Goal: Manage account settings

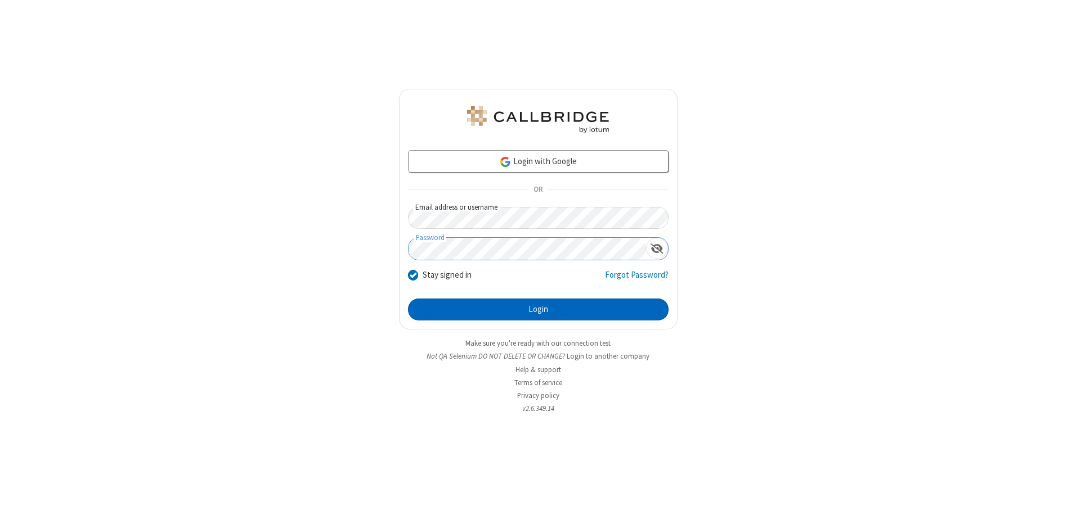
click at [538, 309] on button "Login" at bounding box center [538, 310] width 261 height 23
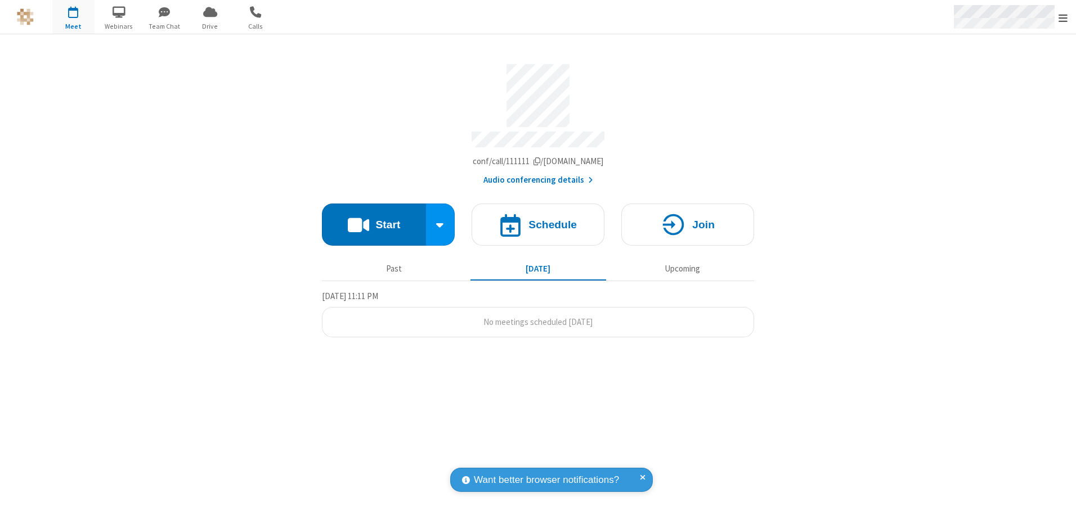
click at [1063, 17] on span "Open menu" at bounding box center [1062, 17] width 9 height 11
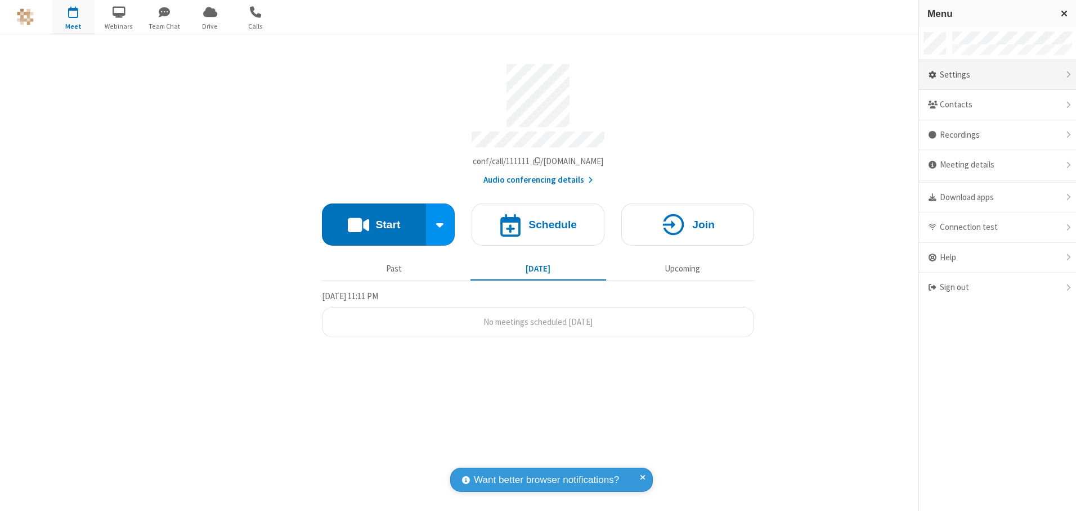
click at [997, 75] on div "Settings" at bounding box center [997, 75] width 157 height 30
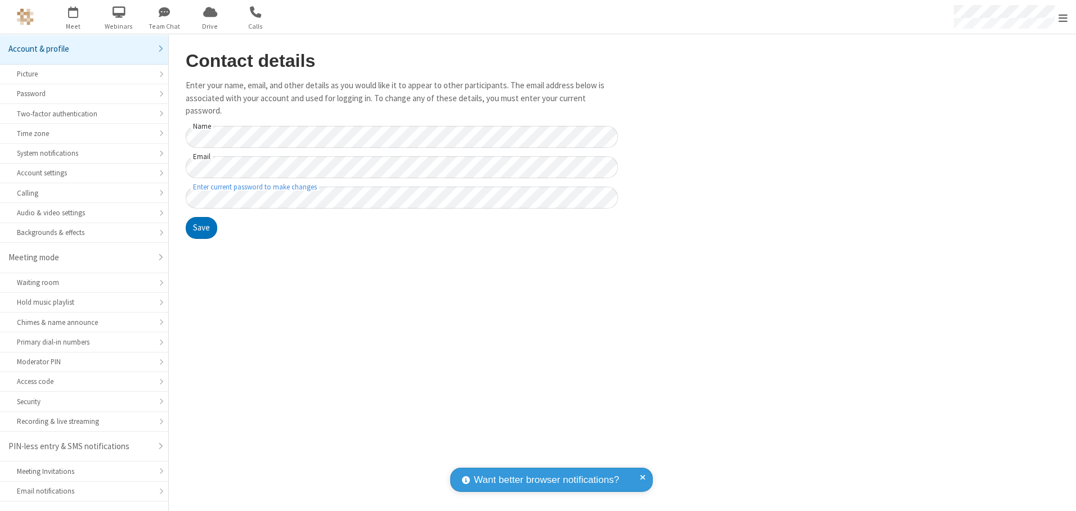
scroll to position [20, 0]
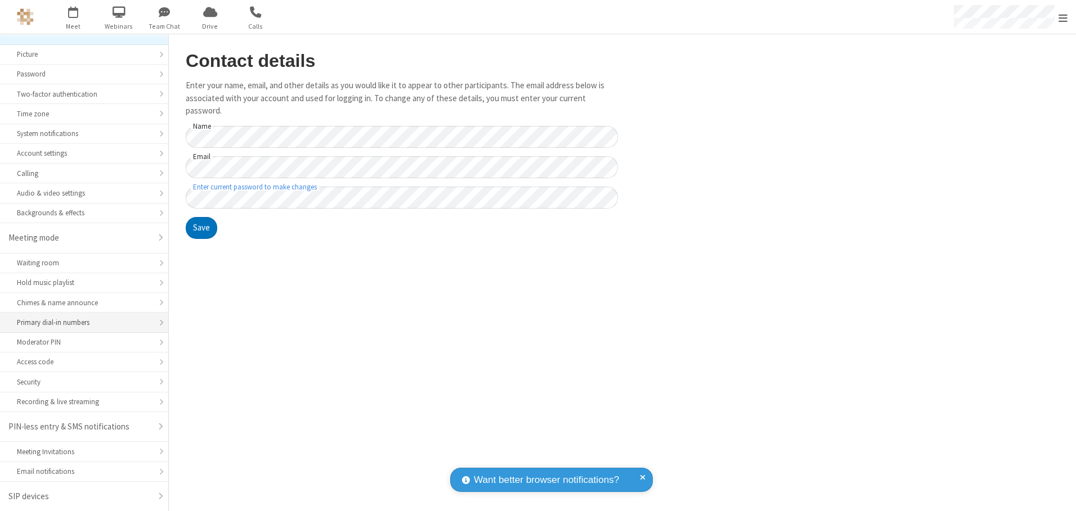
click at [80, 323] on div "Primary dial-in numbers" at bounding box center [84, 322] width 134 height 11
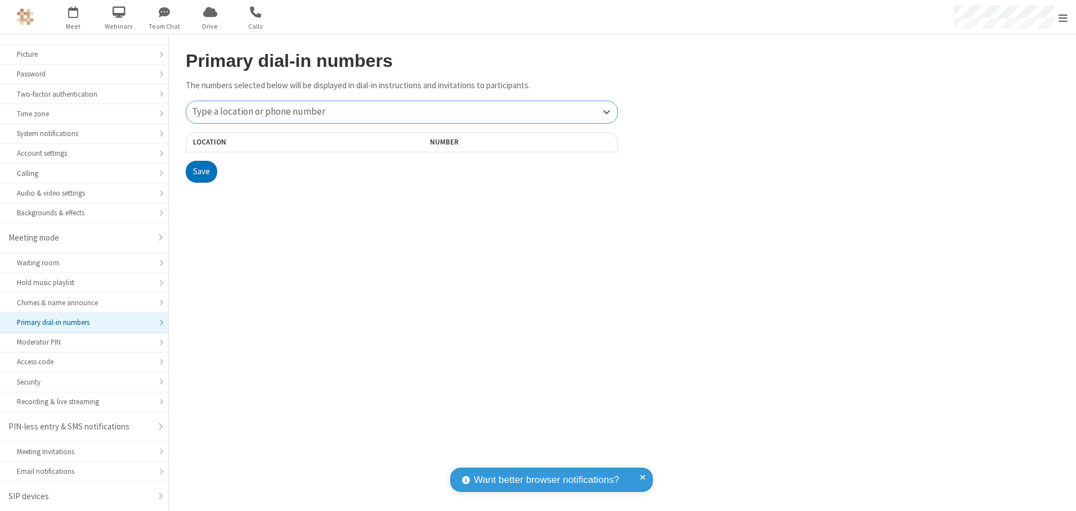
click at [402, 112] on div "Type a location or phone number" at bounding box center [401, 112] width 431 height 22
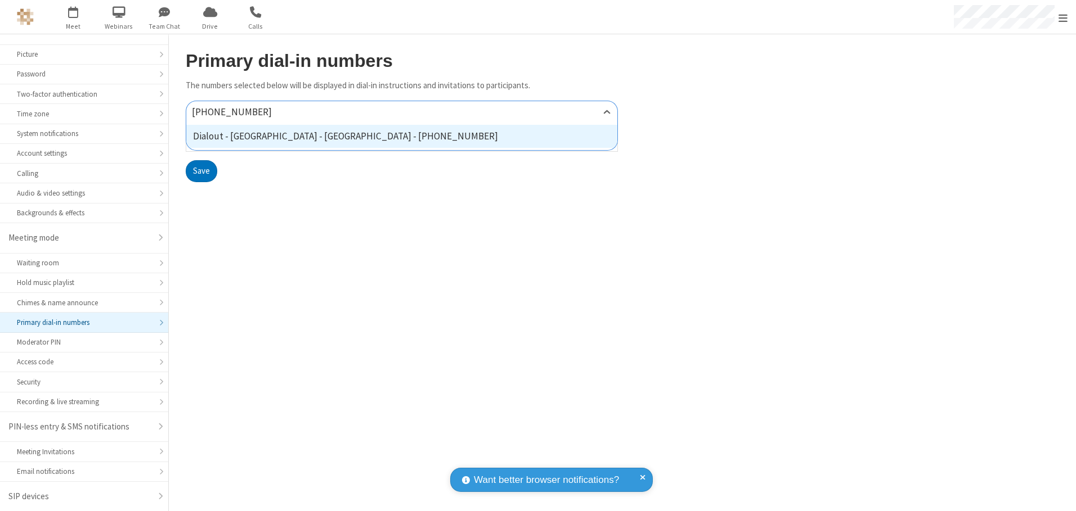
type input "[PHONE_NUMBER]"
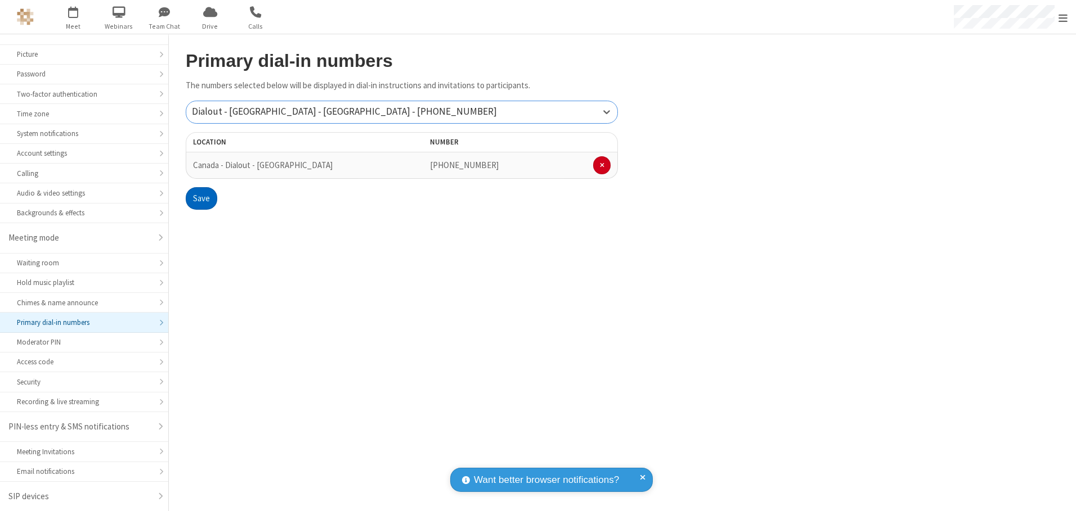
click at [201, 199] on button "Save" at bounding box center [202, 198] width 32 height 23
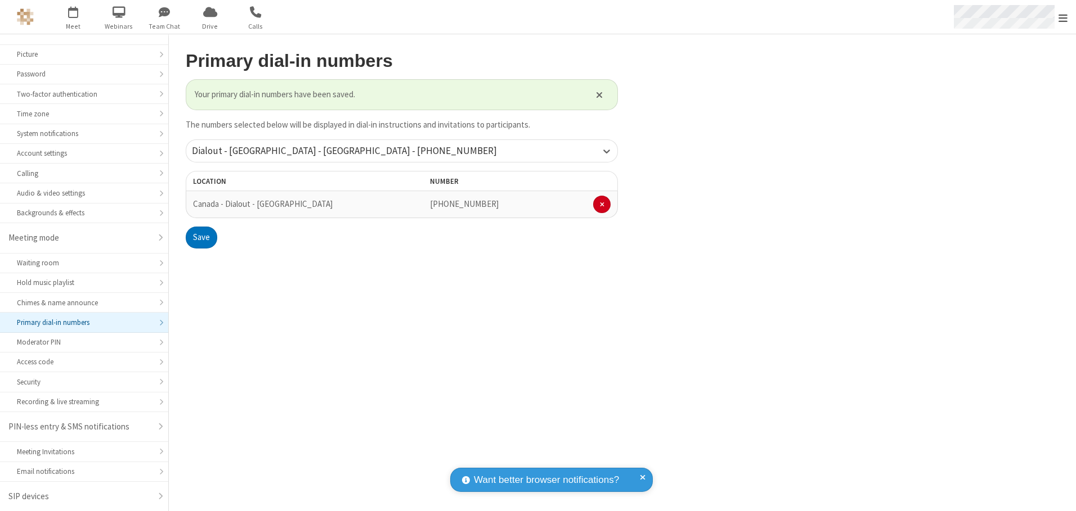
click at [1063, 17] on span "Open menu" at bounding box center [1062, 17] width 9 height 11
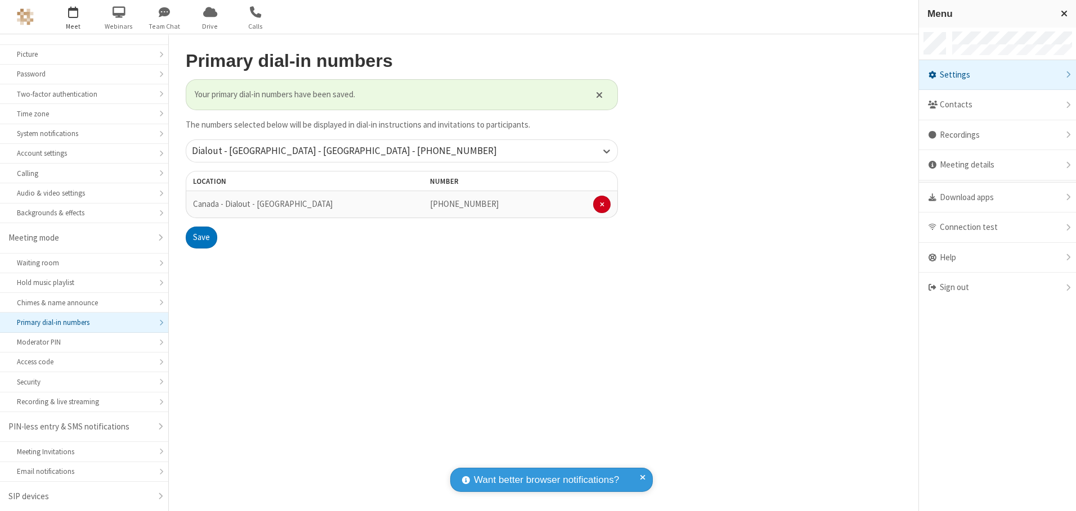
click at [73, 17] on span "button" at bounding box center [73, 11] width 42 height 19
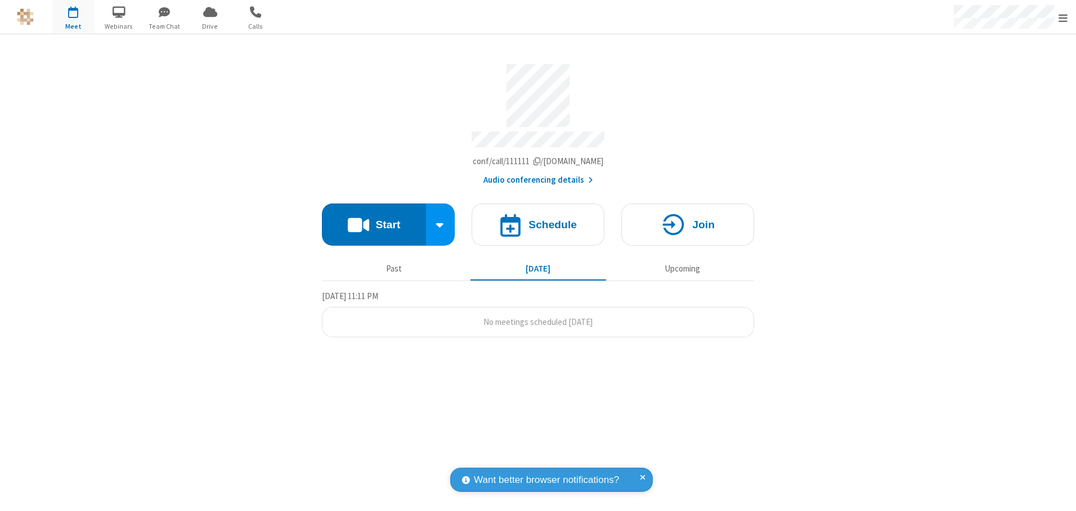
click at [537, 176] on button "Audio conferencing details" at bounding box center [538, 180] width 110 height 13
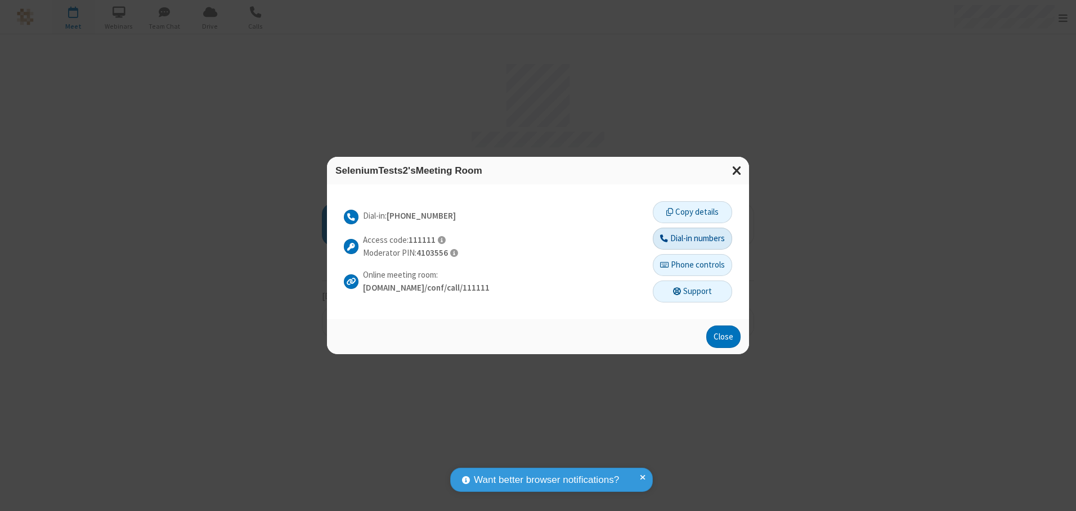
click at [692, 239] on button "Dial-in numbers" at bounding box center [692, 239] width 79 height 23
